Goal: Navigation & Orientation: Find specific page/section

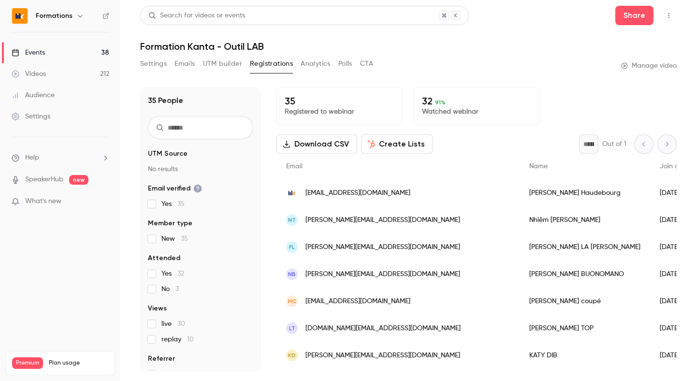
click at [36, 47] on link "Events 38" at bounding box center [60, 52] width 121 height 21
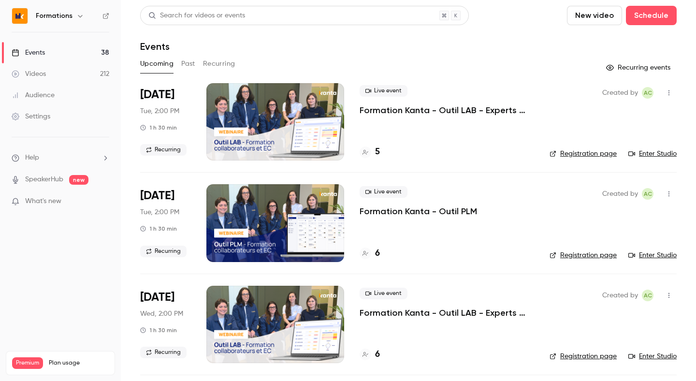
click at [78, 16] on icon "button" at bounding box center [80, 16] width 4 height 2
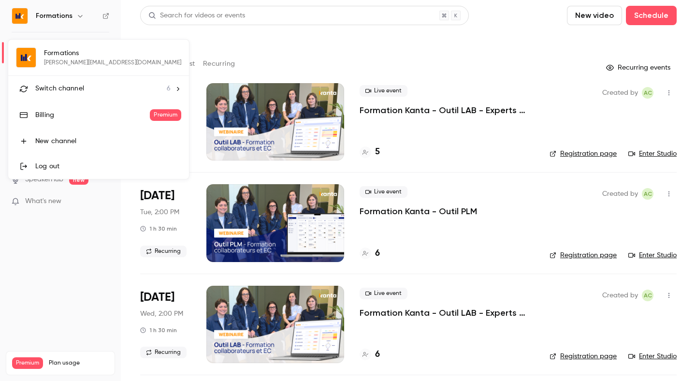
click at [304, 58] on div at bounding box center [348, 190] width 696 height 381
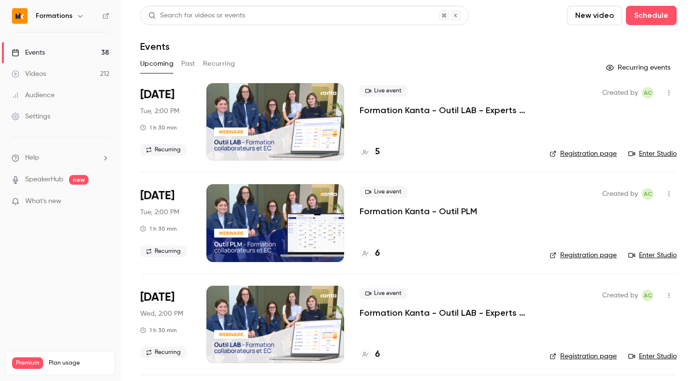
click at [219, 63] on button "Recurring" at bounding box center [219, 63] width 32 height 15
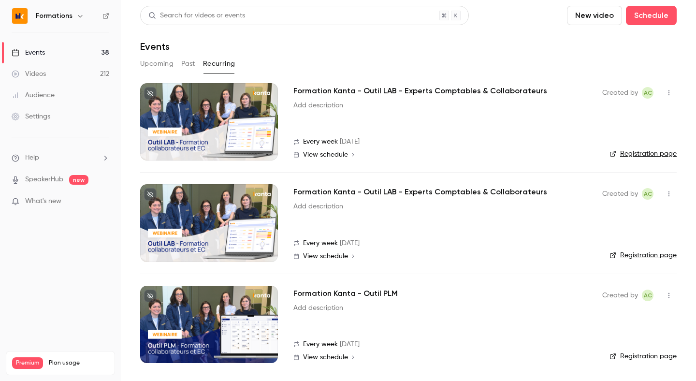
click at [333, 360] on span "View schedule" at bounding box center [325, 357] width 45 height 7
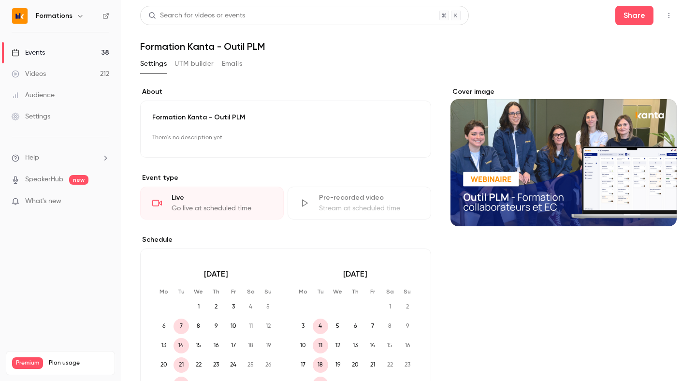
click at [75, 46] on link "Events 38" at bounding box center [60, 52] width 121 height 21
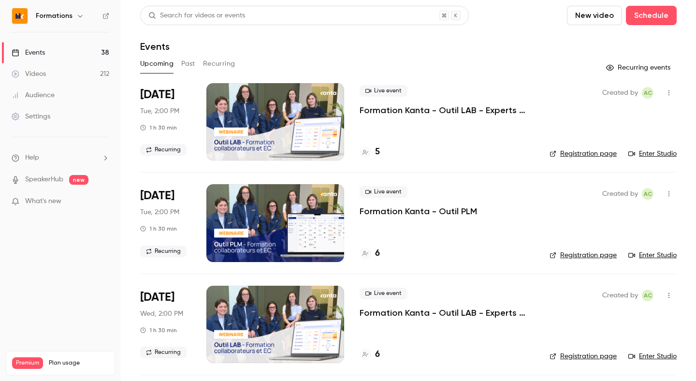
click at [214, 64] on button "Recurring" at bounding box center [219, 63] width 32 height 15
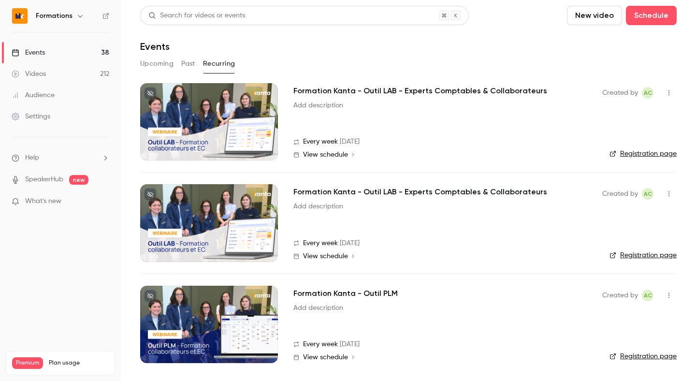
click at [626, 354] on link "Registration page" at bounding box center [643, 356] width 67 height 10
